Goal: Information Seeking & Learning: Learn about a topic

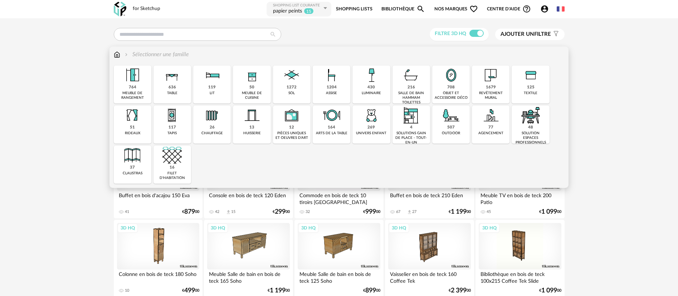
click at [249, 98] on div "meuble de cuisine" at bounding box center [251, 95] width 33 height 9
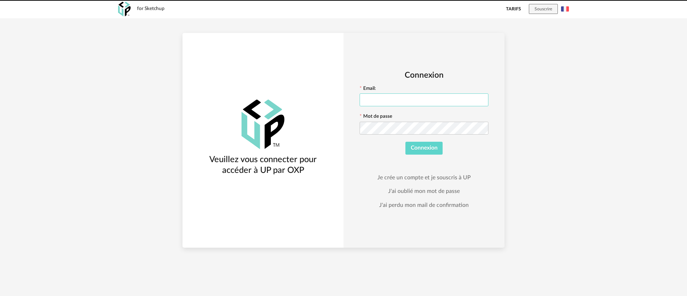
type input "**********"
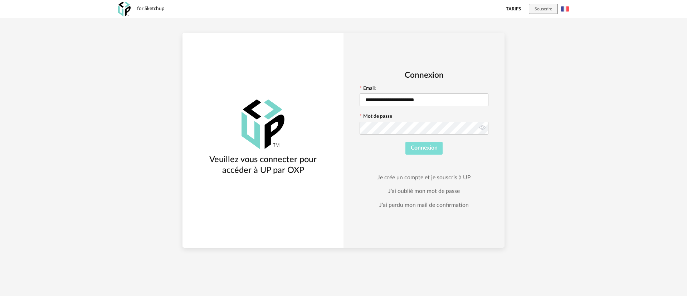
click at [422, 147] on span "Connexion" at bounding box center [424, 148] width 27 height 6
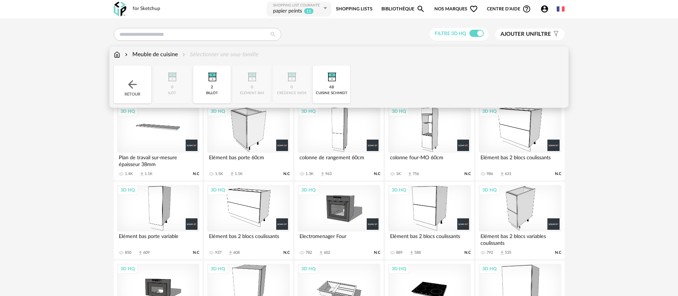
click at [127, 84] on img at bounding box center [132, 84] width 13 height 13
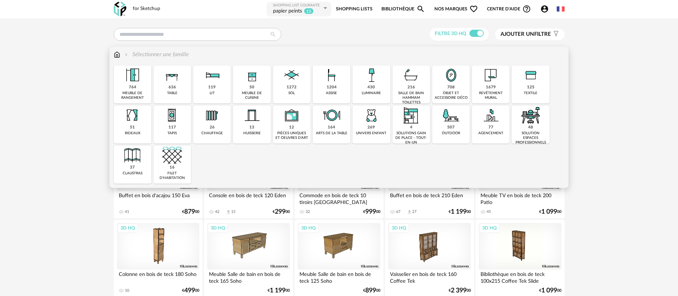
click at [255, 79] on img at bounding box center [251, 75] width 19 height 19
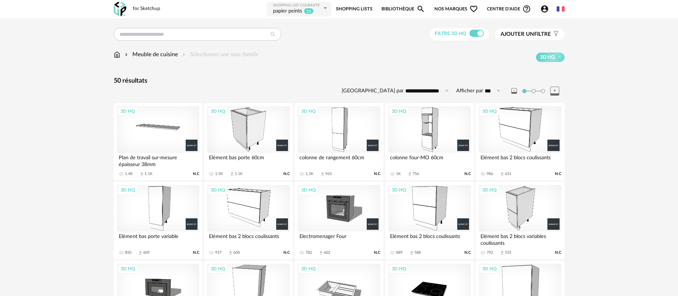
click at [116, 55] on img at bounding box center [117, 54] width 6 height 8
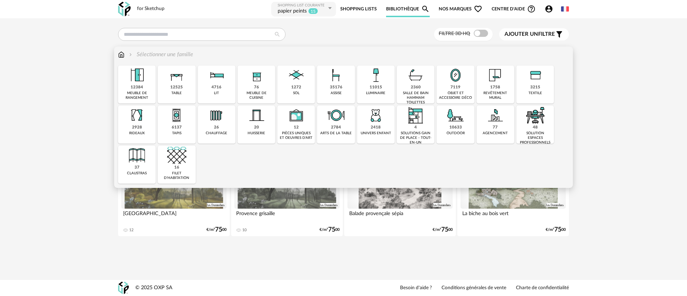
click at [531, 134] on div "solution espaces professionnels" at bounding box center [535, 138] width 33 height 14
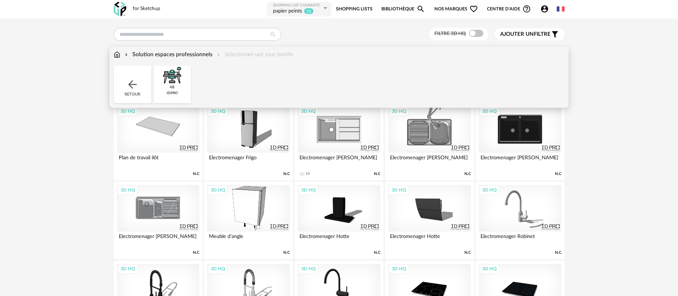
click at [195, 53] on div "Solution espaces professionnels" at bounding box center [167, 54] width 89 height 8
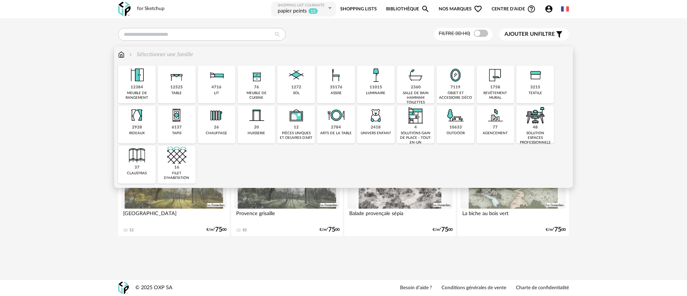
click at [541, 125] on img at bounding box center [535, 115] width 19 height 19
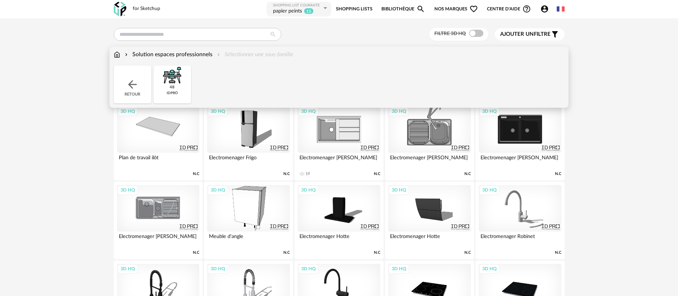
click at [133, 88] on img at bounding box center [132, 84] width 13 height 13
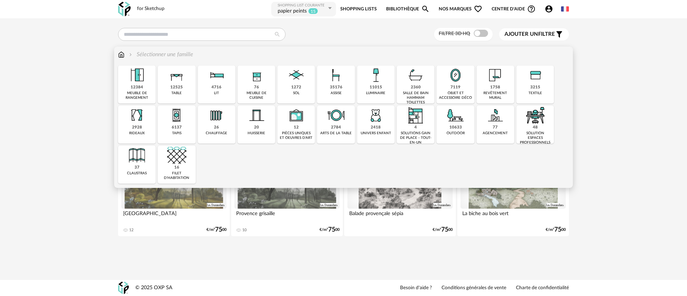
click at [488, 127] on div "77 agencement" at bounding box center [496, 125] width 38 height 38
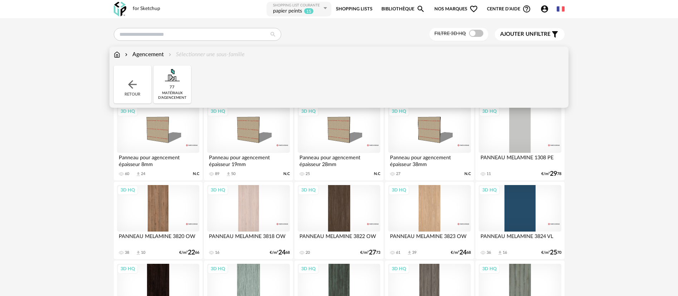
click at [146, 52] on div "Agencement" at bounding box center [143, 54] width 40 height 8
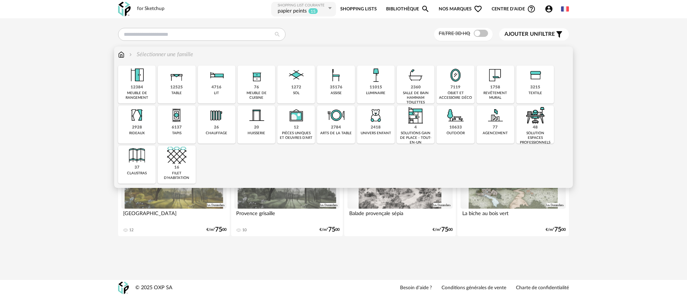
click at [533, 128] on div "48 solution espaces professionnels" at bounding box center [536, 125] width 38 height 38
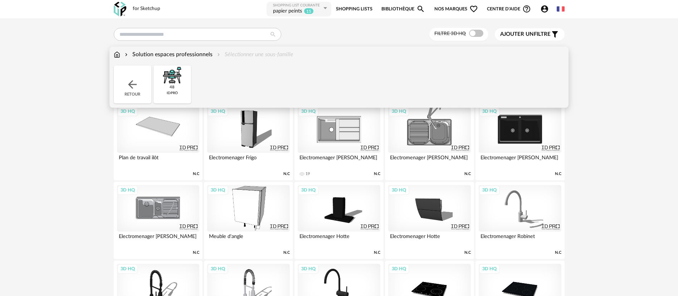
click at [169, 84] on img at bounding box center [172, 75] width 19 height 19
click at [117, 58] on img at bounding box center [117, 54] width 6 height 8
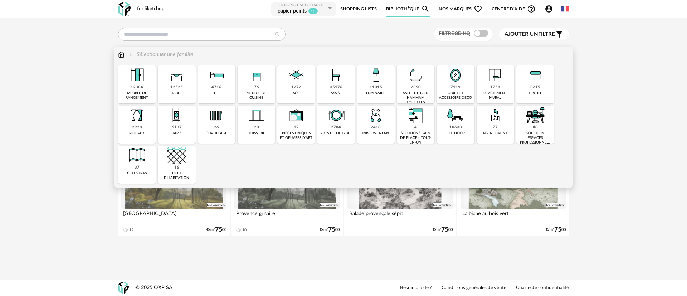
click at [536, 134] on div "solution espaces professionnels" at bounding box center [535, 138] width 33 height 14
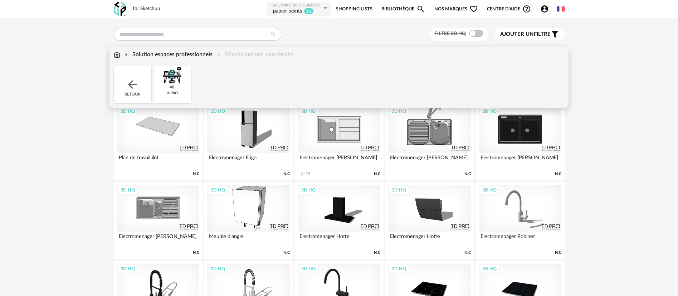
click at [171, 92] on div "idpro" at bounding box center [172, 93] width 11 height 5
click at [131, 85] on img at bounding box center [132, 84] width 13 height 13
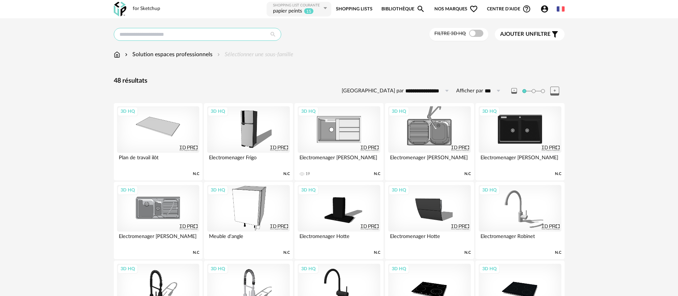
click at [171, 35] on input "text" at bounding box center [198, 34] width 168 height 13
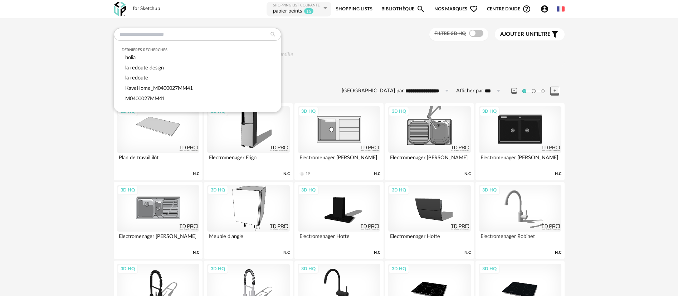
click at [510, 31] on span "Ajouter un filtre" at bounding box center [525, 34] width 50 height 7
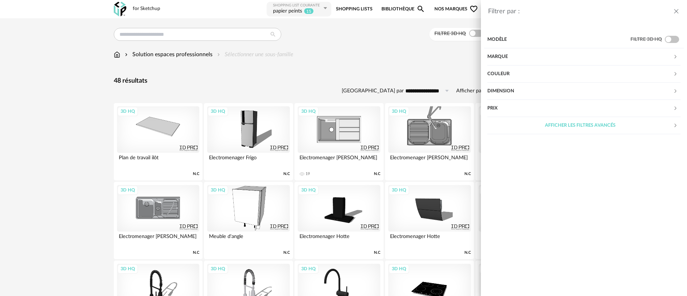
click at [582, 131] on div "Afficher les filtres avancés" at bounding box center [581, 125] width 186 height 17
click at [497, 223] on div "Label" at bounding box center [581, 228] width 186 height 17
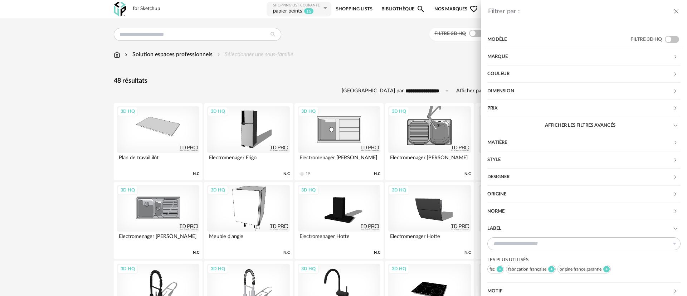
scroll to position [16, 0]
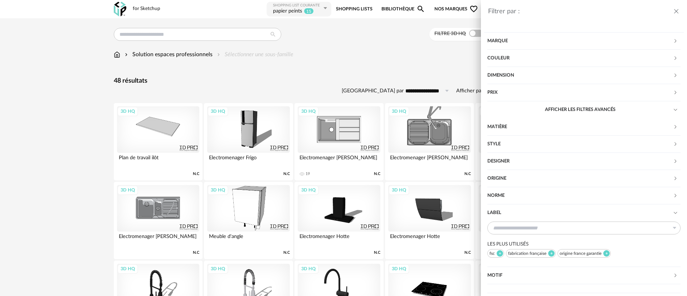
click at [523, 255] on div "fabrication française" at bounding box center [531, 253] width 50 height 9
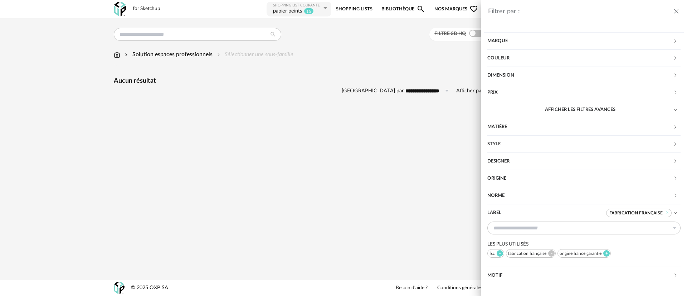
click at [497, 197] on div "Norme" at bounding box center [581, 195] width 186 height 17
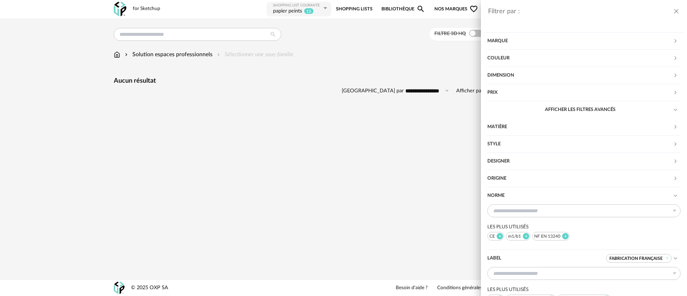
scroll to position [61, 0]
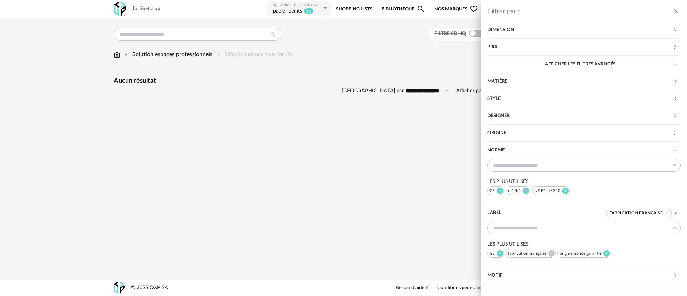
click at [292, 132] on div "Filtrer par : Modèle Filtre 3D HQ Marque &tradition 0 101 Copenhagen 0 366 Conc…" at bounding box center [343, 148] width 687 height 296
